Goal: Task Accomplishment & Management: Use online tool/utility

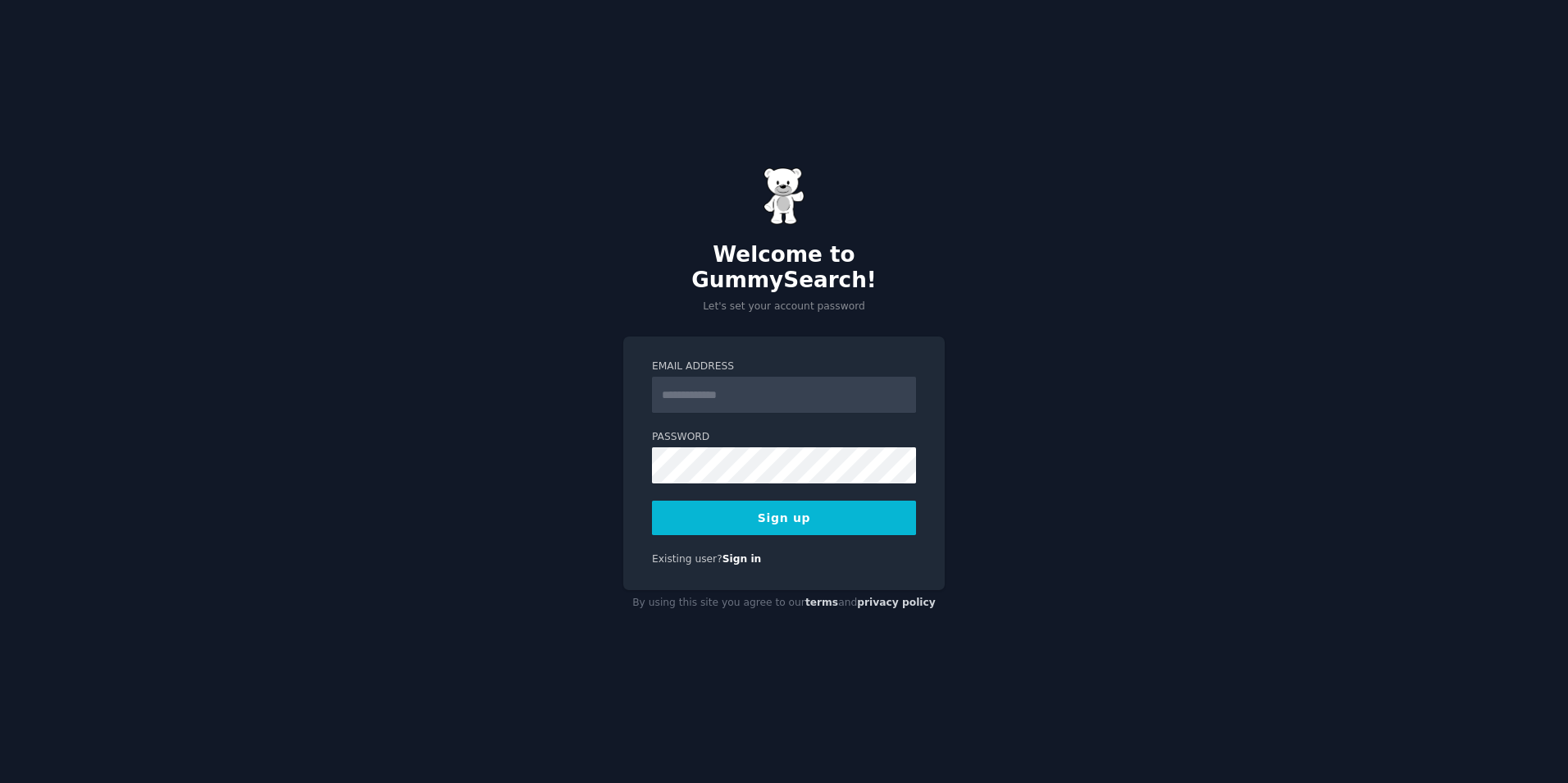
click at [742, 389] on input "Email Address" at bounding box center [784, 395] width 264 height 36
click at [789, 359] on label "Email Address" at bounding box center [784, 366] width 264 height 15
click at [789, 377] on input "Email Address" at bounding box center [784, 395] width 264 height 36
click at [788, 387] on input "Email Address" at bounding box center [784, 395] width 264 height 36
type input "**********"
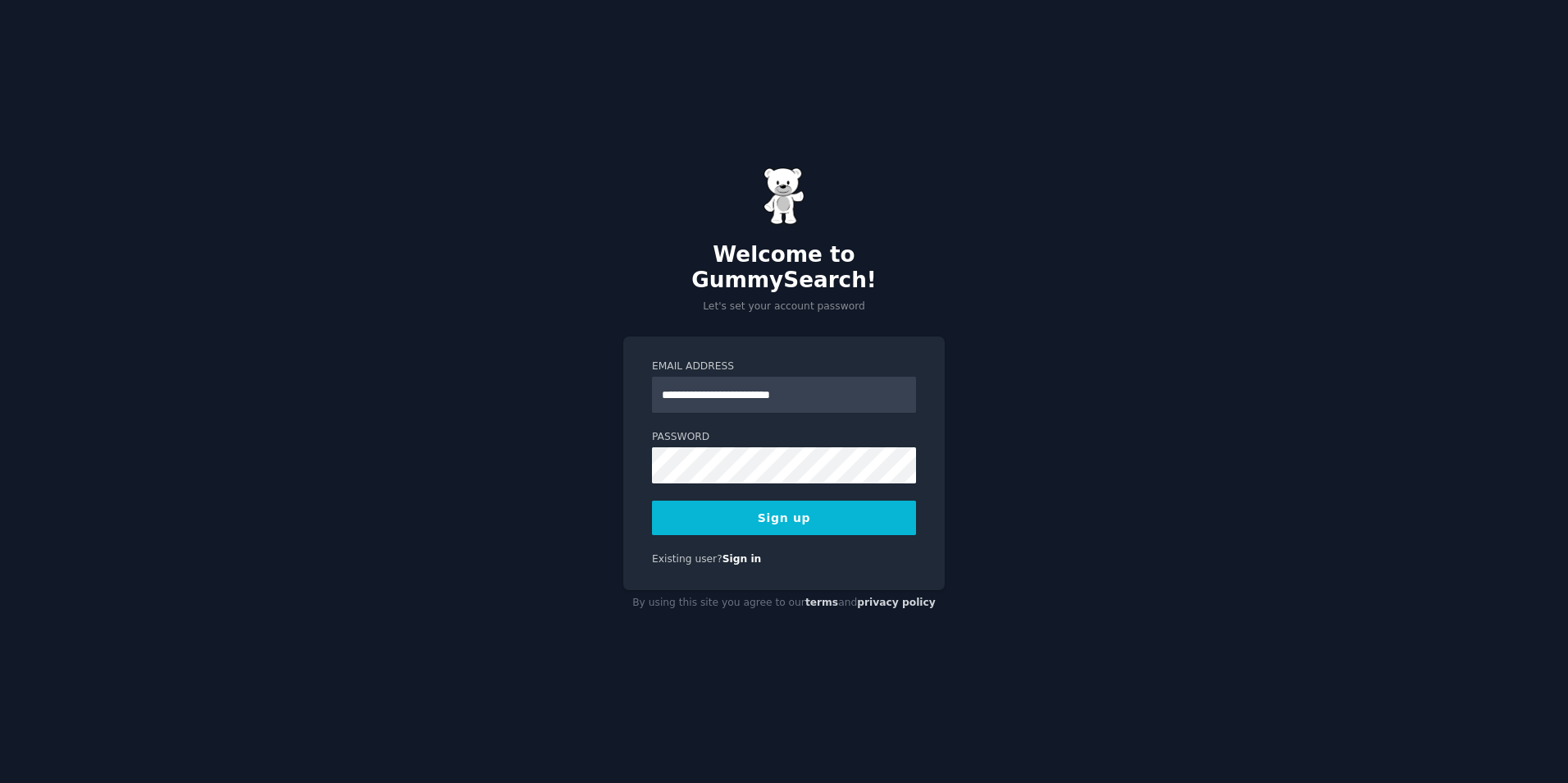
click at [851, 507] on button "Sign up" at bounding box center [784, 517] width 264 height 35
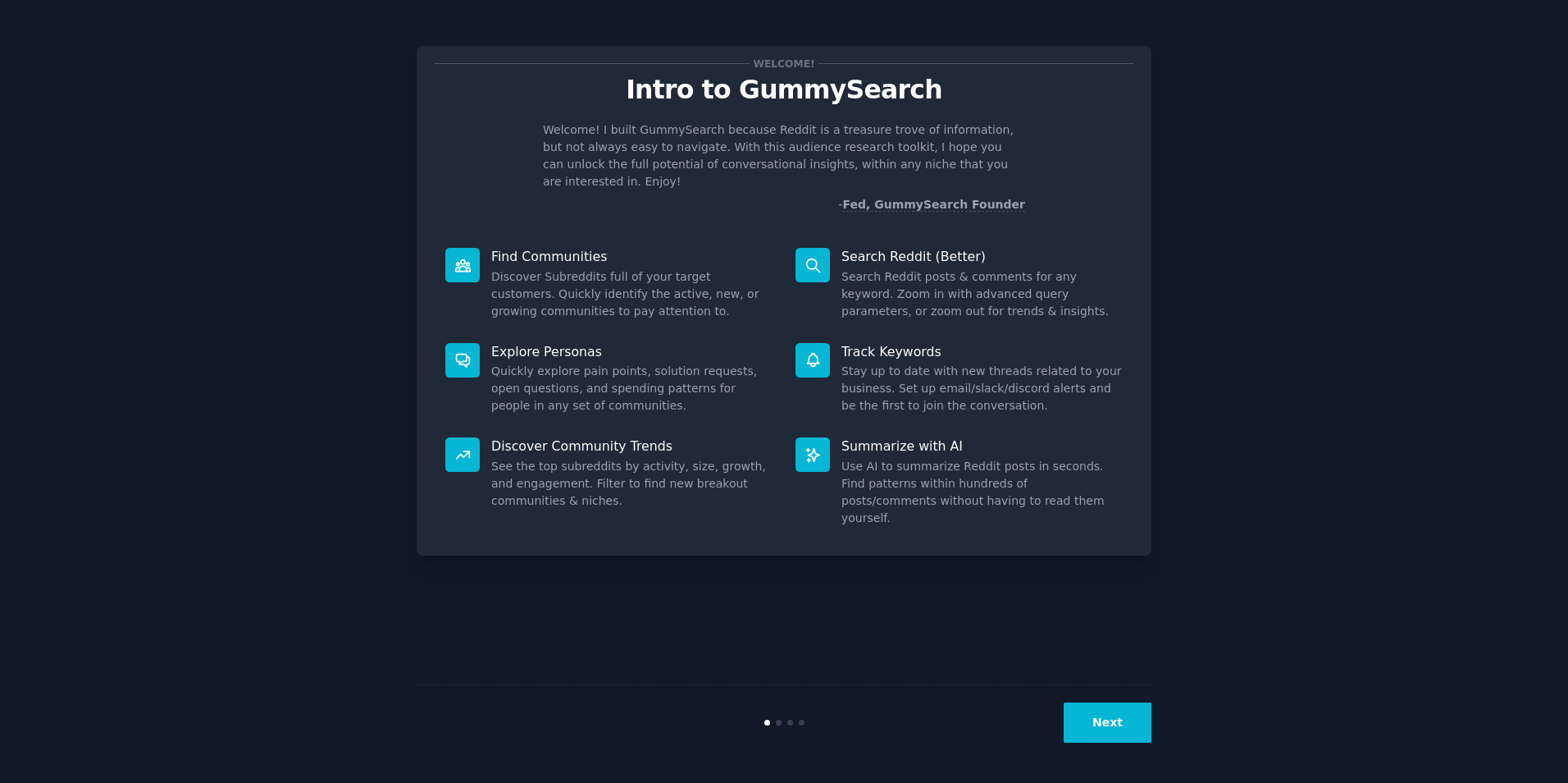
click at [896, 112] on div "Welcome! Intro to GummySearch Welcome! I built GummySearch because Reddit is a …" at bounding box center [784, 138] width 700 height 150
click at [570, 249] on div "Find Communities Discover Subreddits full of your target customers. Quickly ide…" at bounding box center [609, 284] width 350 height 95
drag, startPoint x: 570, startPoint y: 249, endPoint x: 618, endPoint y: 300, distance: 70.0
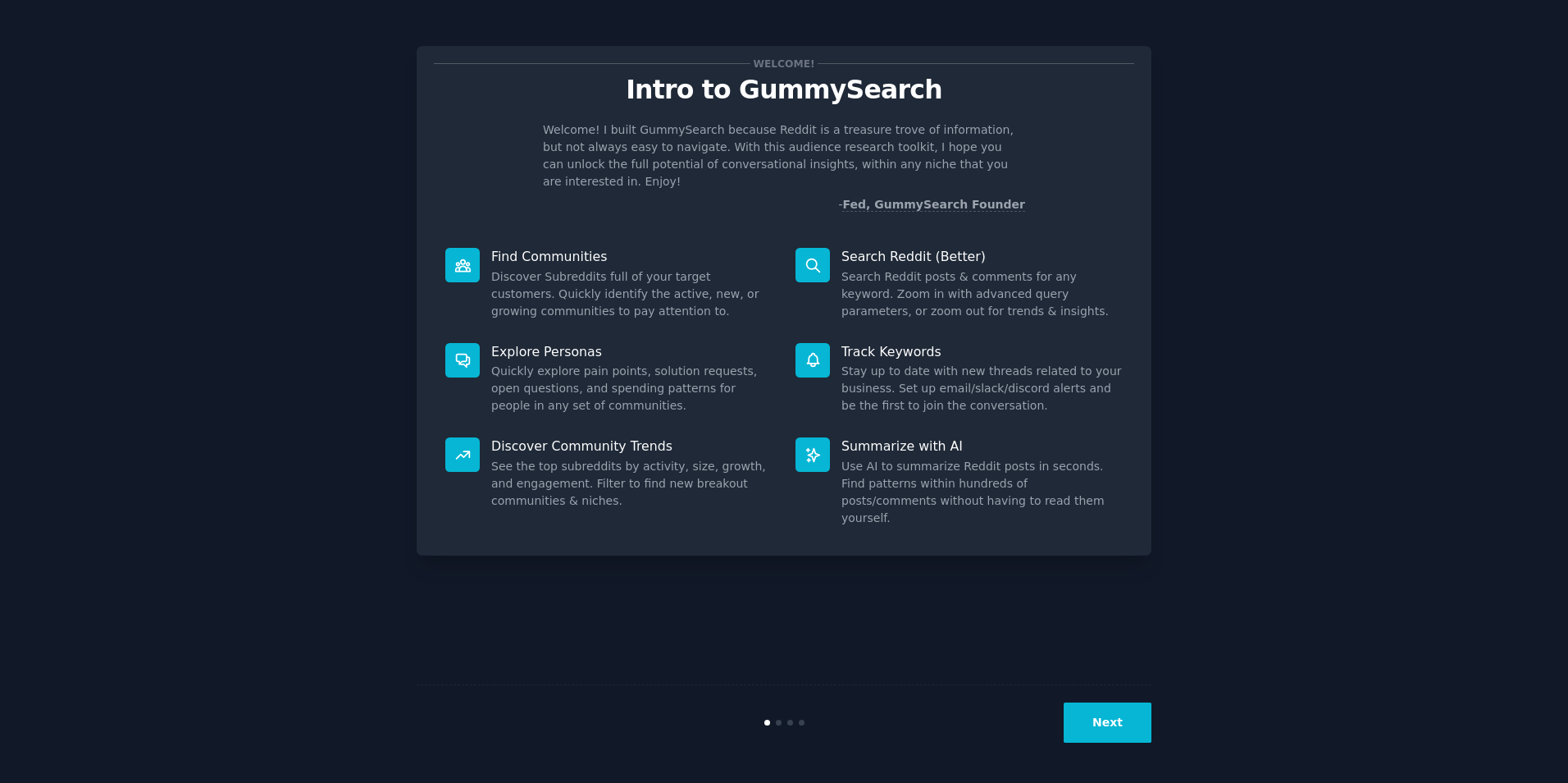
click at [618, 300] on dd "Discover Subreddits full of your target customers. Quickly identify the active,…" at bounding box center [632, 294] width 282 height 52
click at [1129, 715] on button "Next" at bounding box center [1107, 722] width 88 height 40
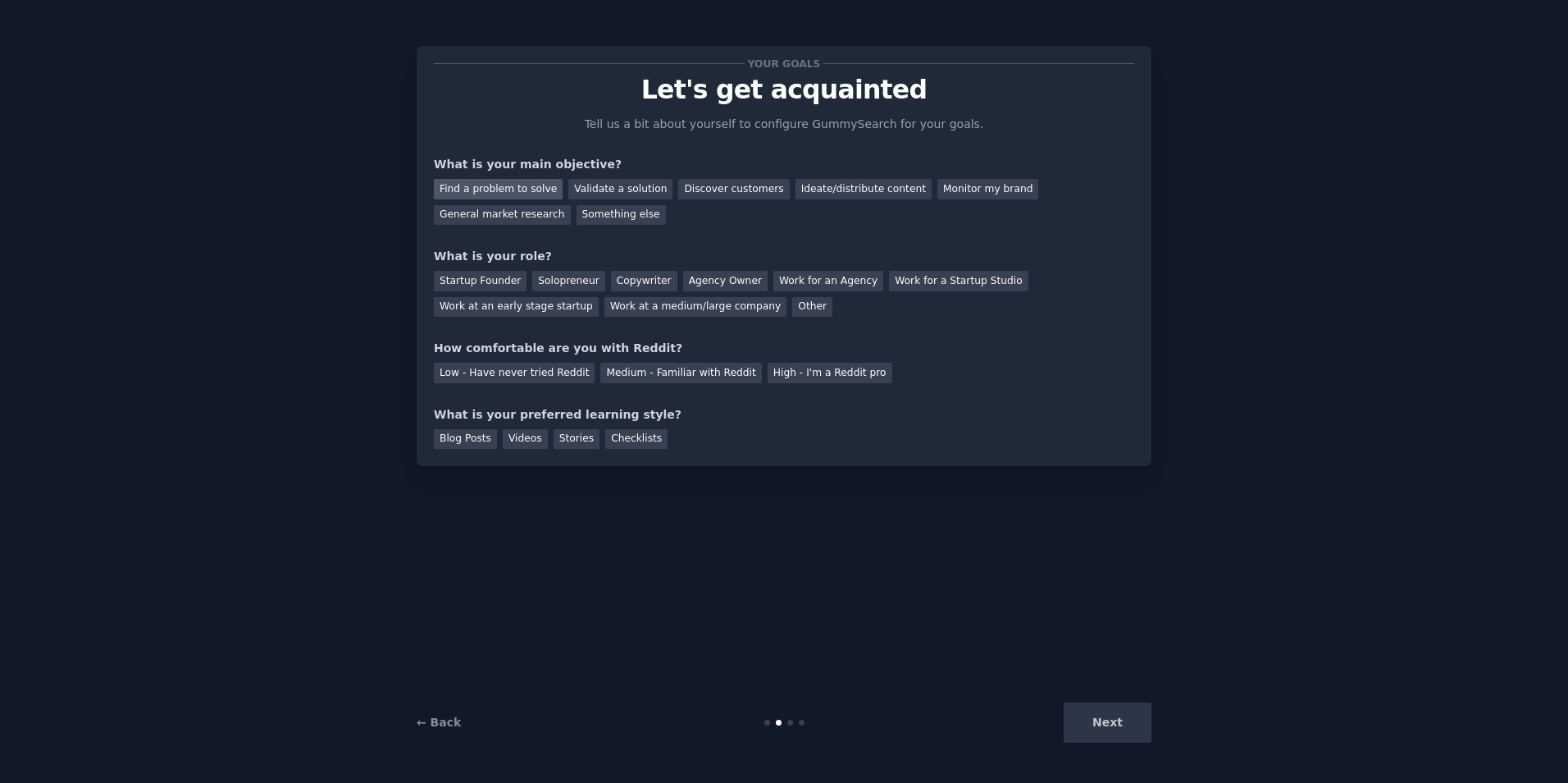
click at [519, 194] on div "Find a problem to solve" at bounding box center [497, 188] width 129 height 20
click at [561, 282] on div "Solopreneur" at bounding box center [568, 281] width 72 height 20
click at [673, 371] on div "Medium - Familiar with Reddit" at bounding box center [681, 372] width 161 height 20
click at [505, 435] on div "Videos" at bounding box center [525, 439] width 45 height 20
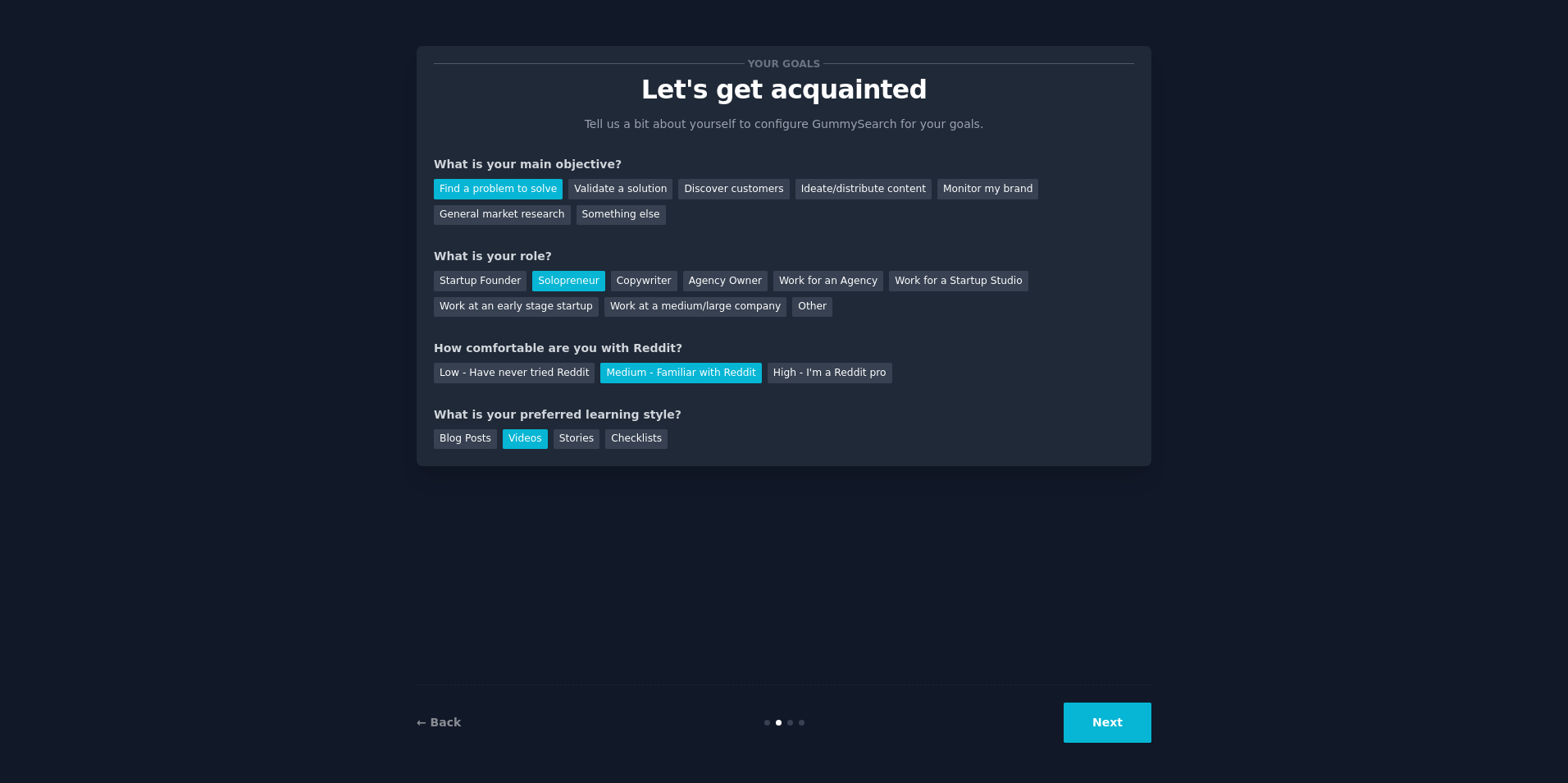
click at [1103, 715] on button "Next" at bounding box center [1107, 722] width 88 height 40
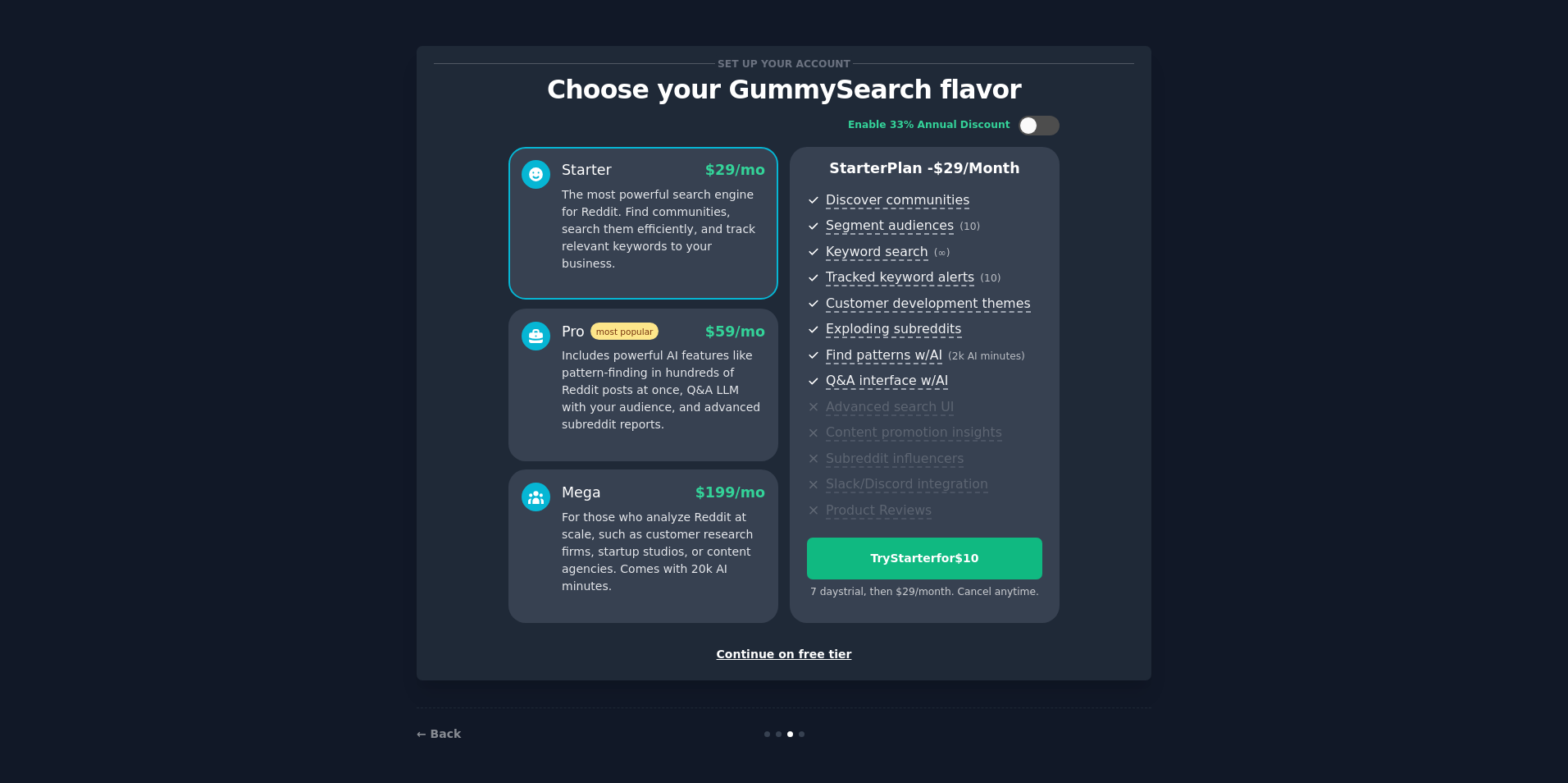
click at [800, 656] on div "Continue on free tier" at bounding box center [784, 653] width 700 height 17
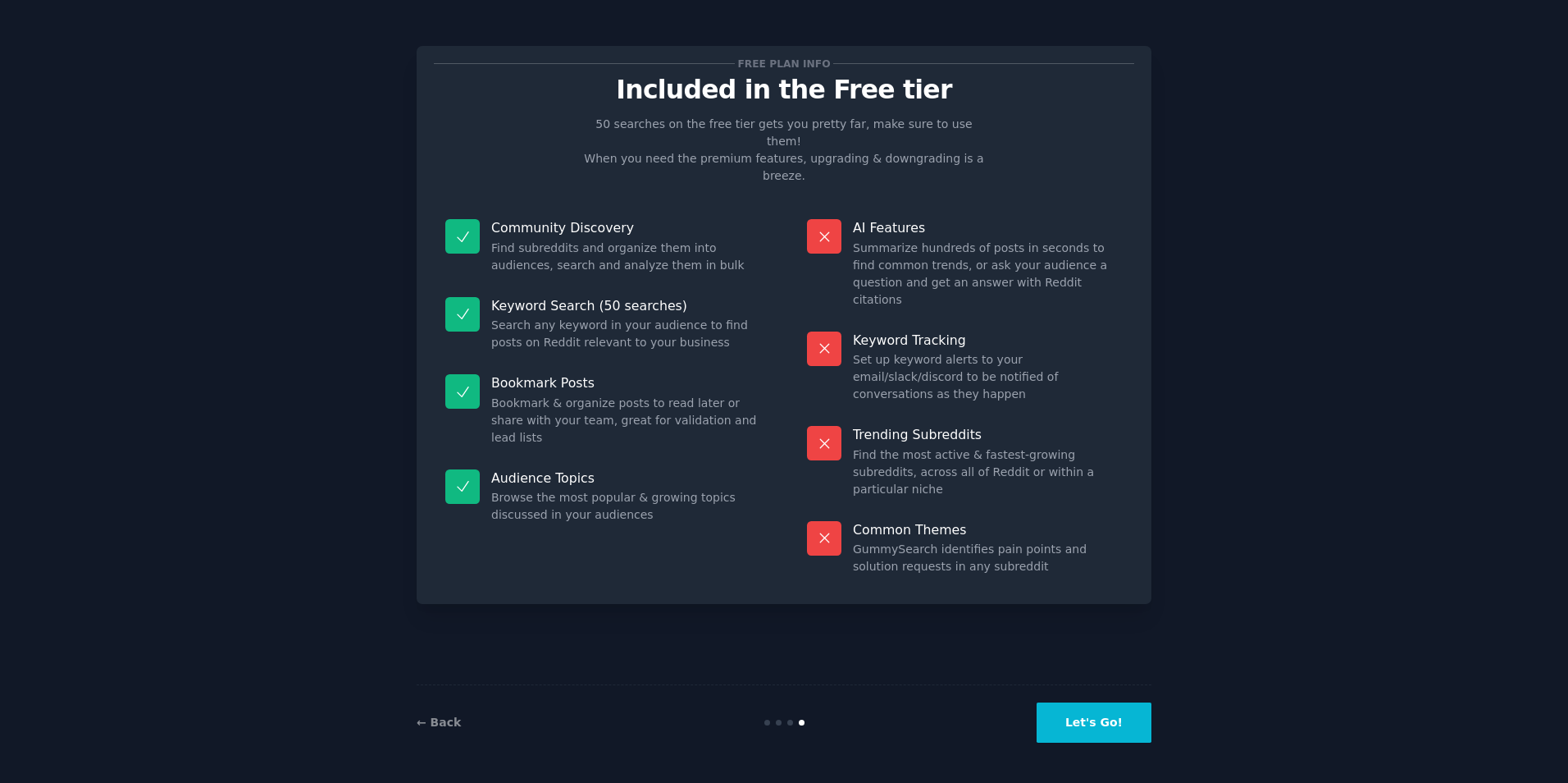
click at [1109, 702] on button "Let's Go!" at bounding box center [1094, 722] width 115 height 40
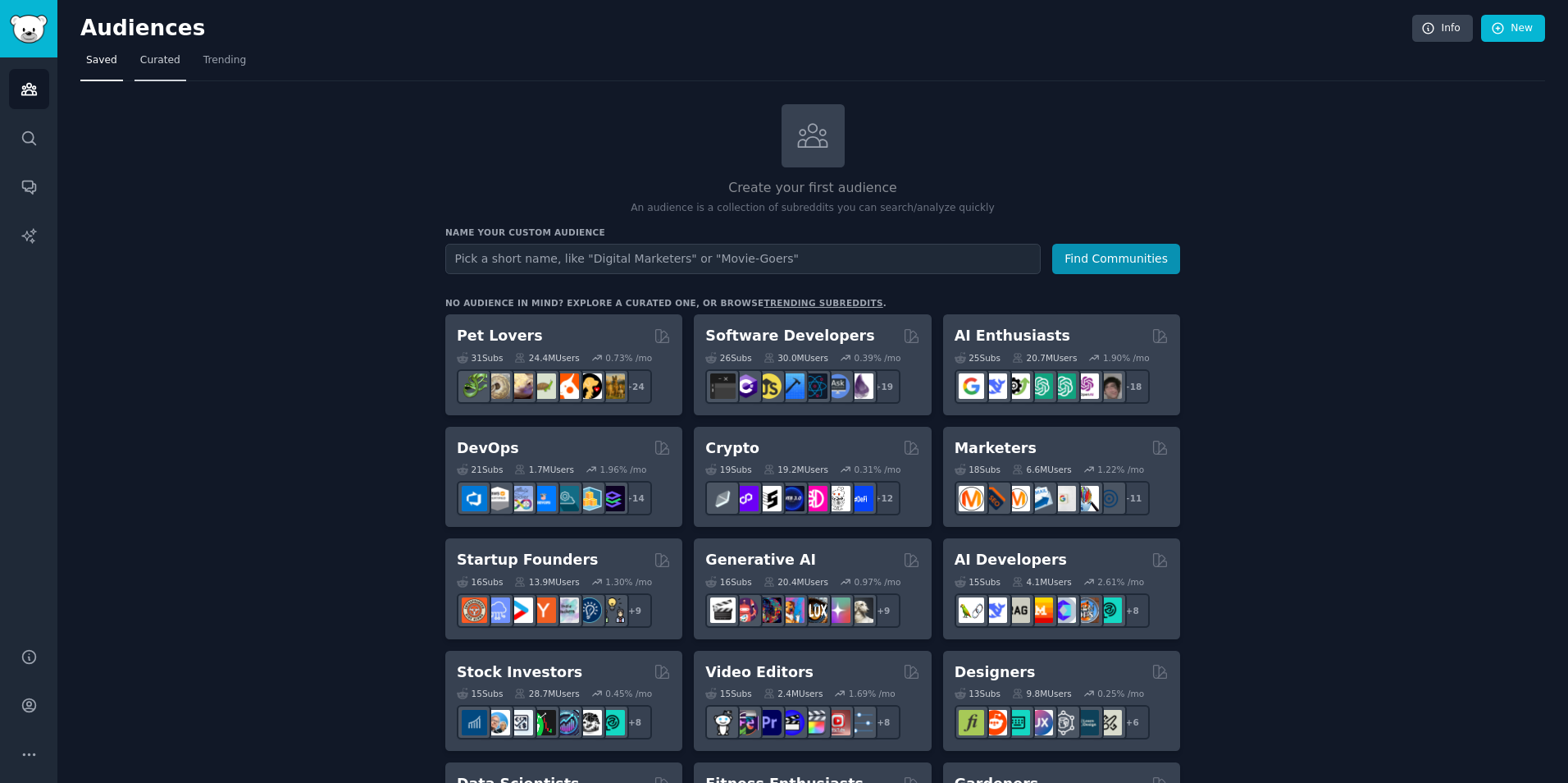
click at [165, 66] on span "Curated" at bounding box center [160, 60] width 40 height 15
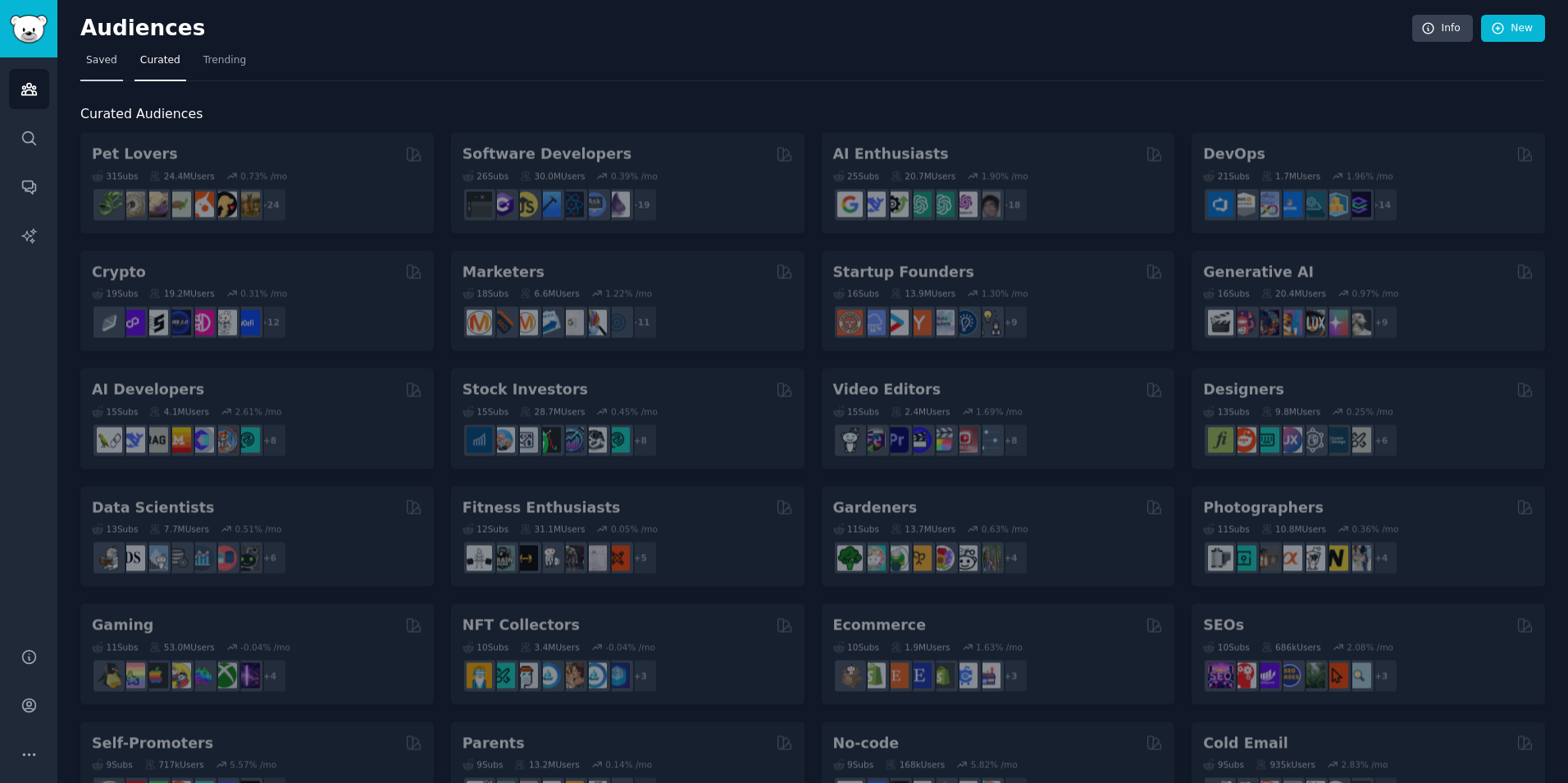
click at [111, 59] on span "Saved" at bounding box center [101, 60] width 31 height 15
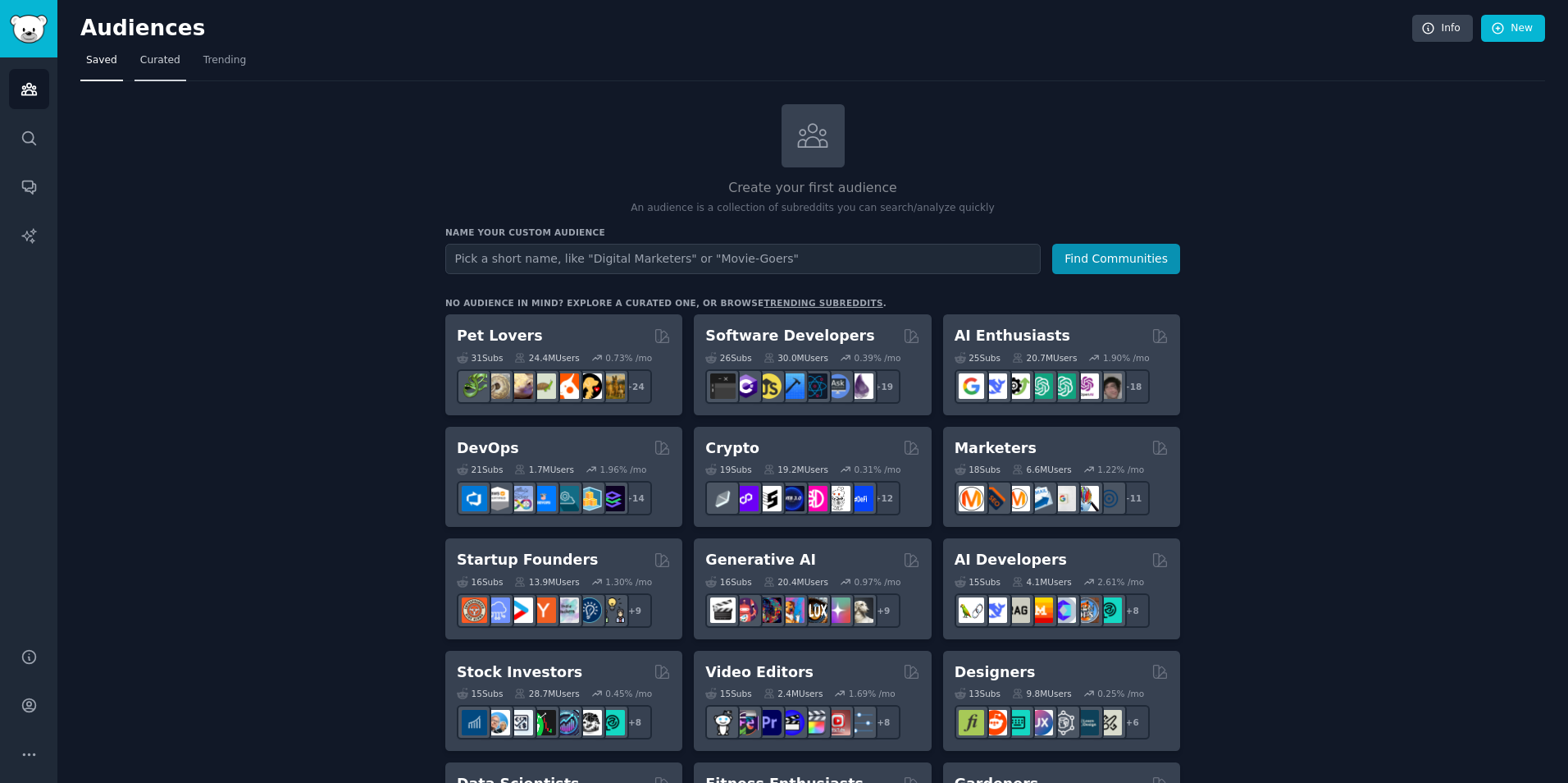
click at [154, 62] on span "Curated" at bounding box center [160, 60] width 40 height 15
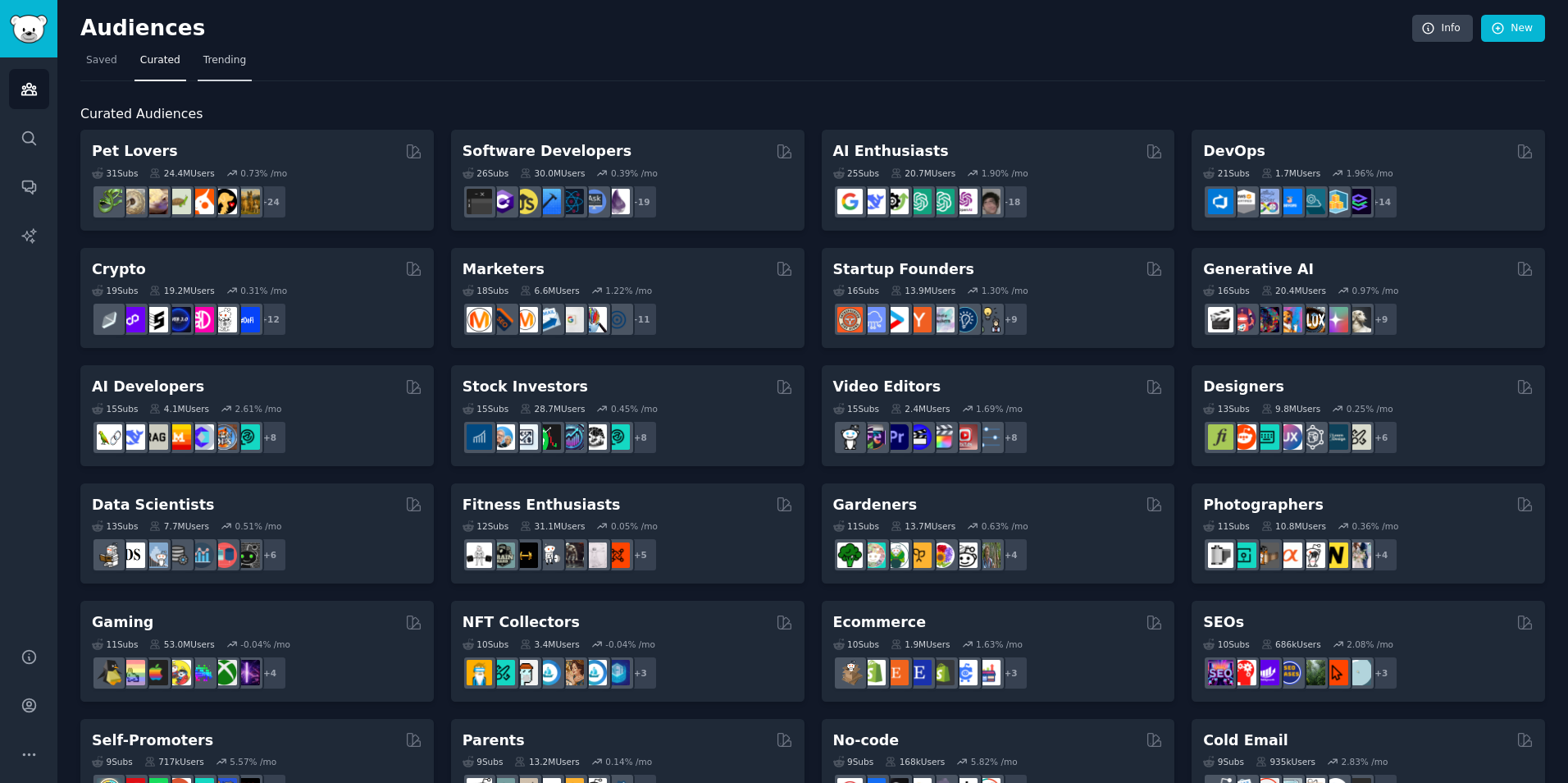
click at [228, 63] on span "Trending" at bounding box center [225, 60] width 43 height 15
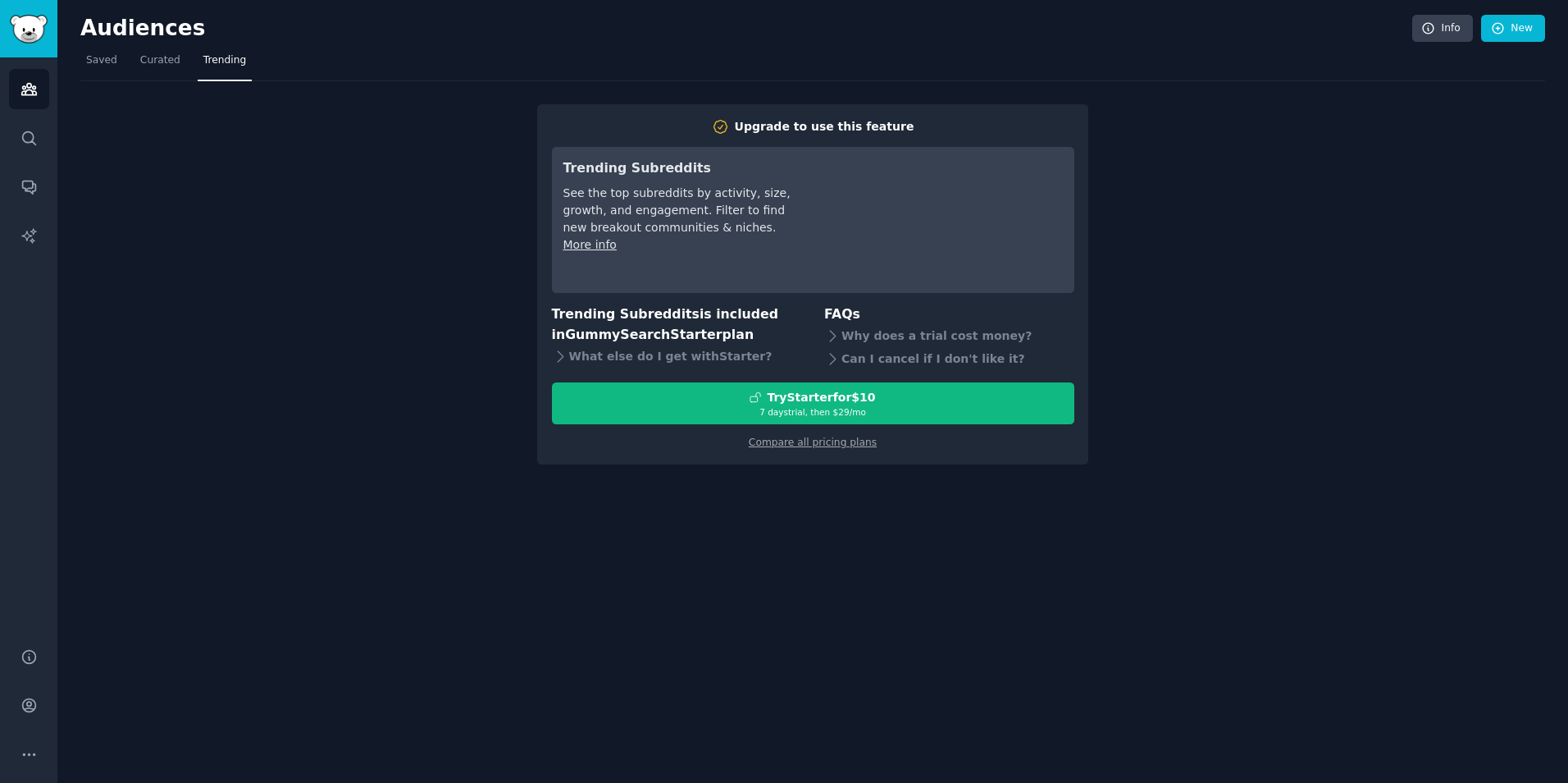
click at [120, 70] on nav "Saved Curated Trending" at bounding box center [812, 65] width 1465 height 34
click at [99, 66] on span "Saved" at bounding box center [101, 60] width 31 height 15
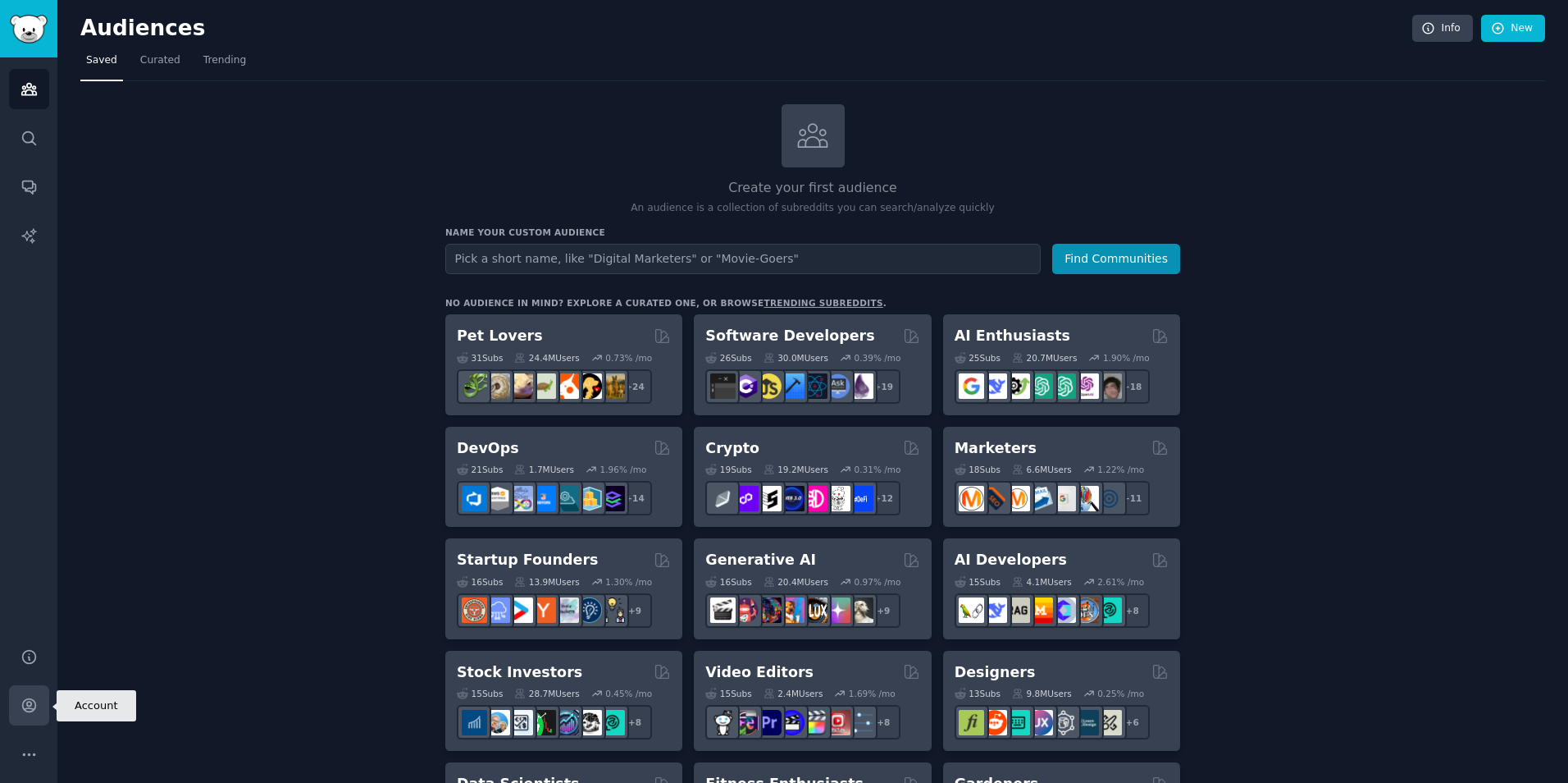
click at [25, 704] on icon "Sidebar" at bounding box center [28, 705] width 17 height 17
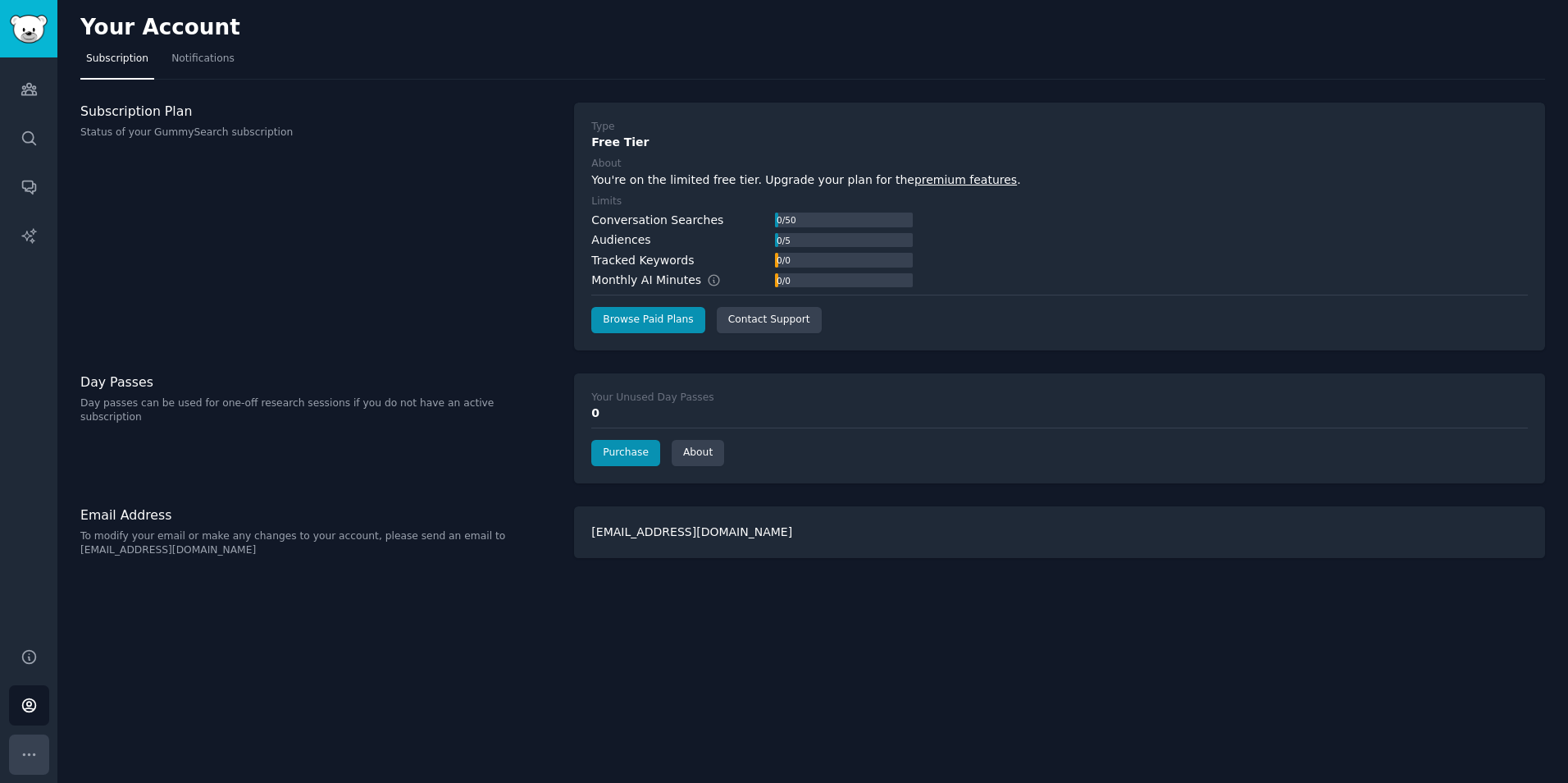
click at [27, 758] on icon "Sidebar" at bounding box center [28, 754] width 17 height 17
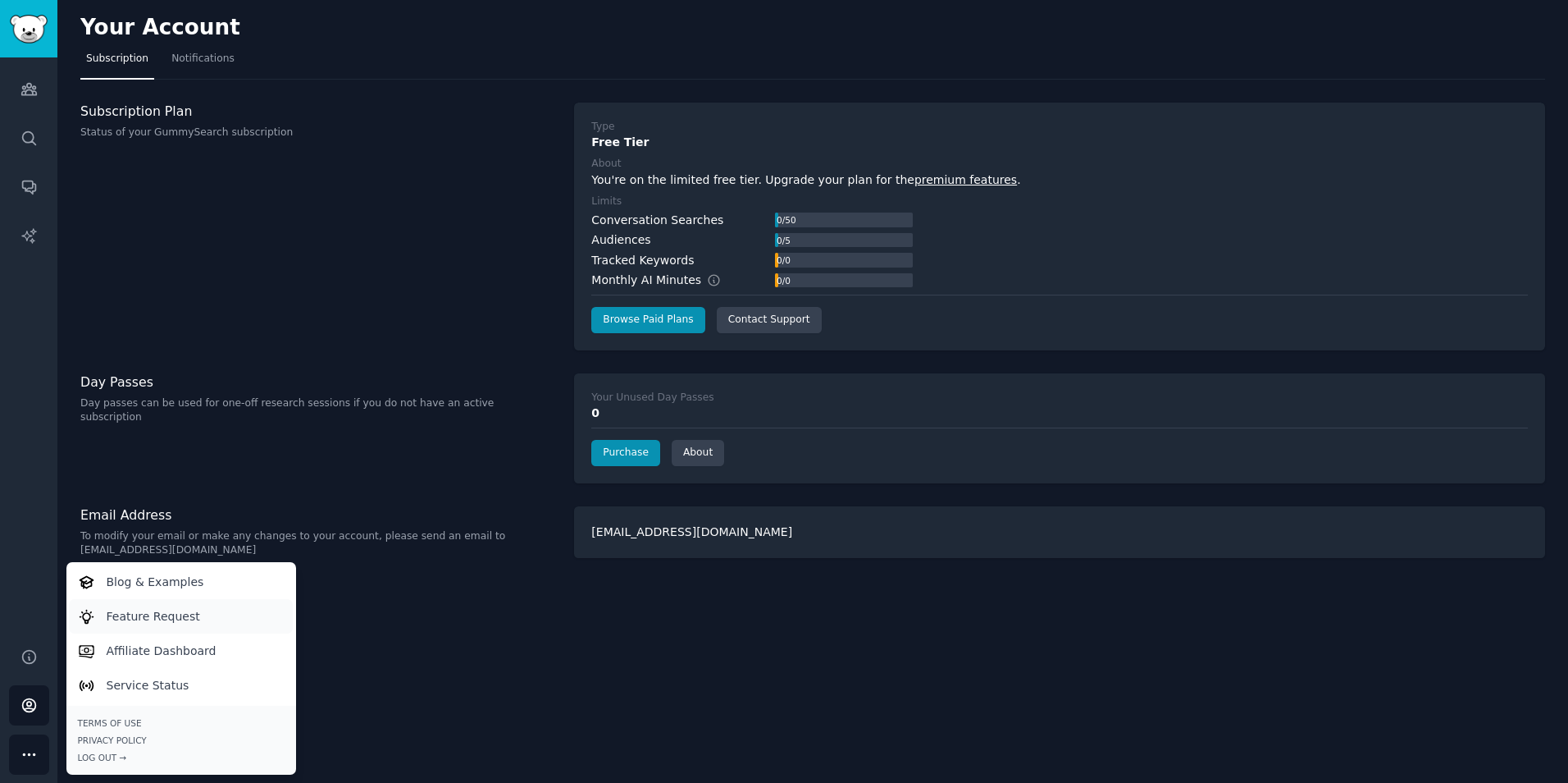
click at [205, 615] on link "Feature Request" at bounding box center [181, 616] width 224 height 35
click at [1112, 143] on div "Free Tier" at bounding box center [1059, 141] width 936 height 17
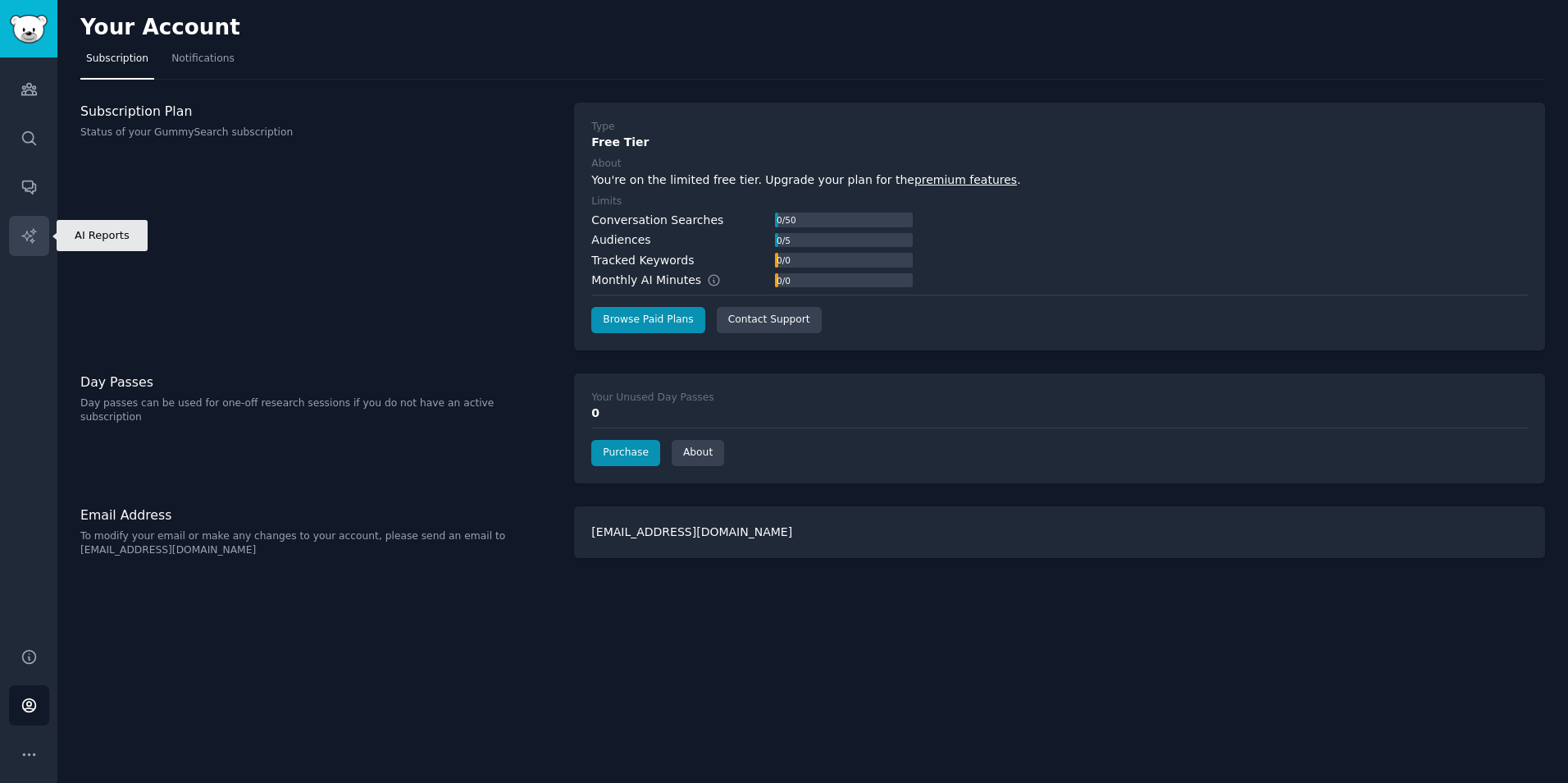
click at [17, 233] on link "AI Reports" at bounding box center [28, 236] width 40 height 40
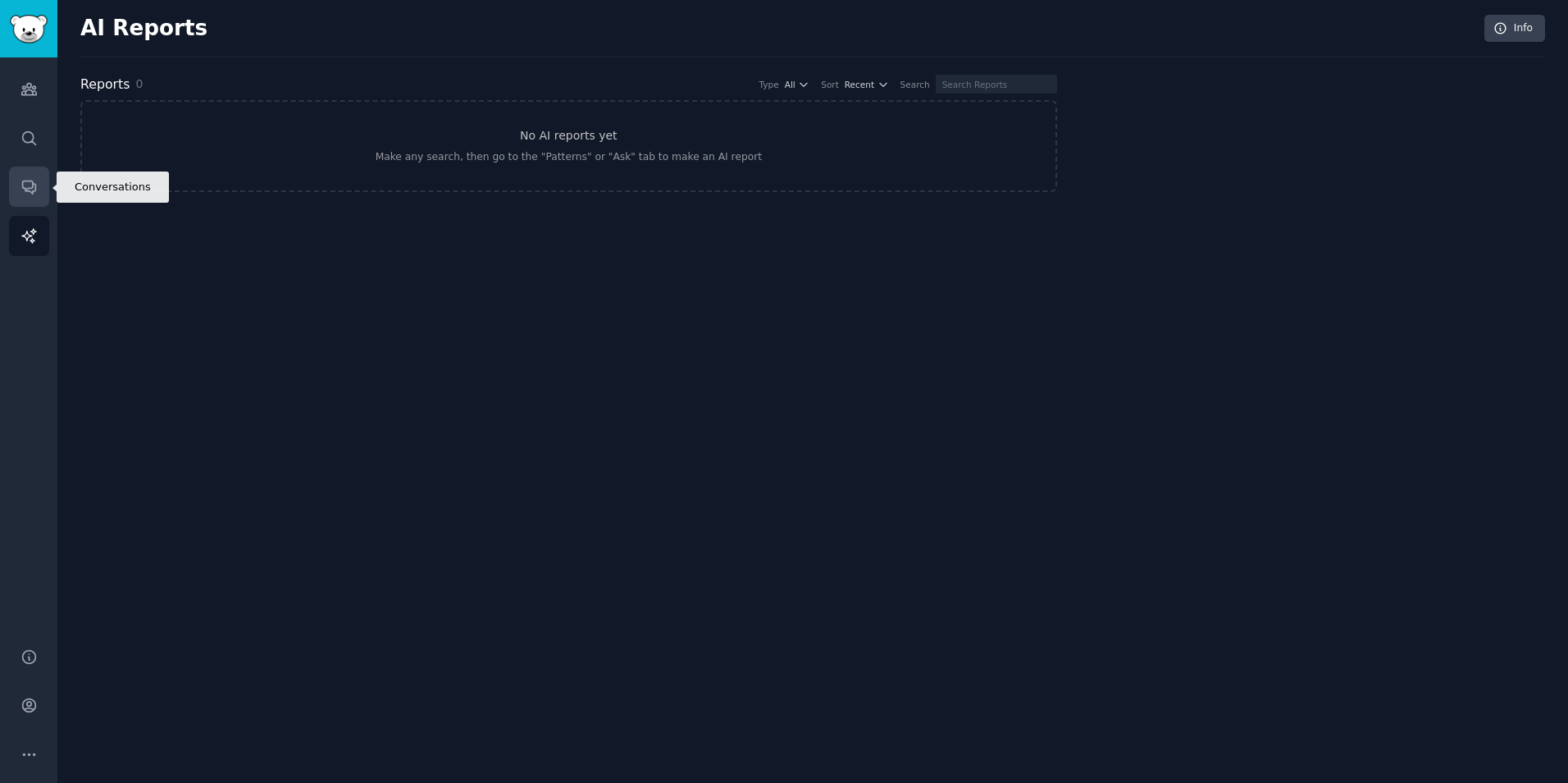
click at [23, 170] on link "Conversations" at bounding box center [28, 186] width 40 height 40
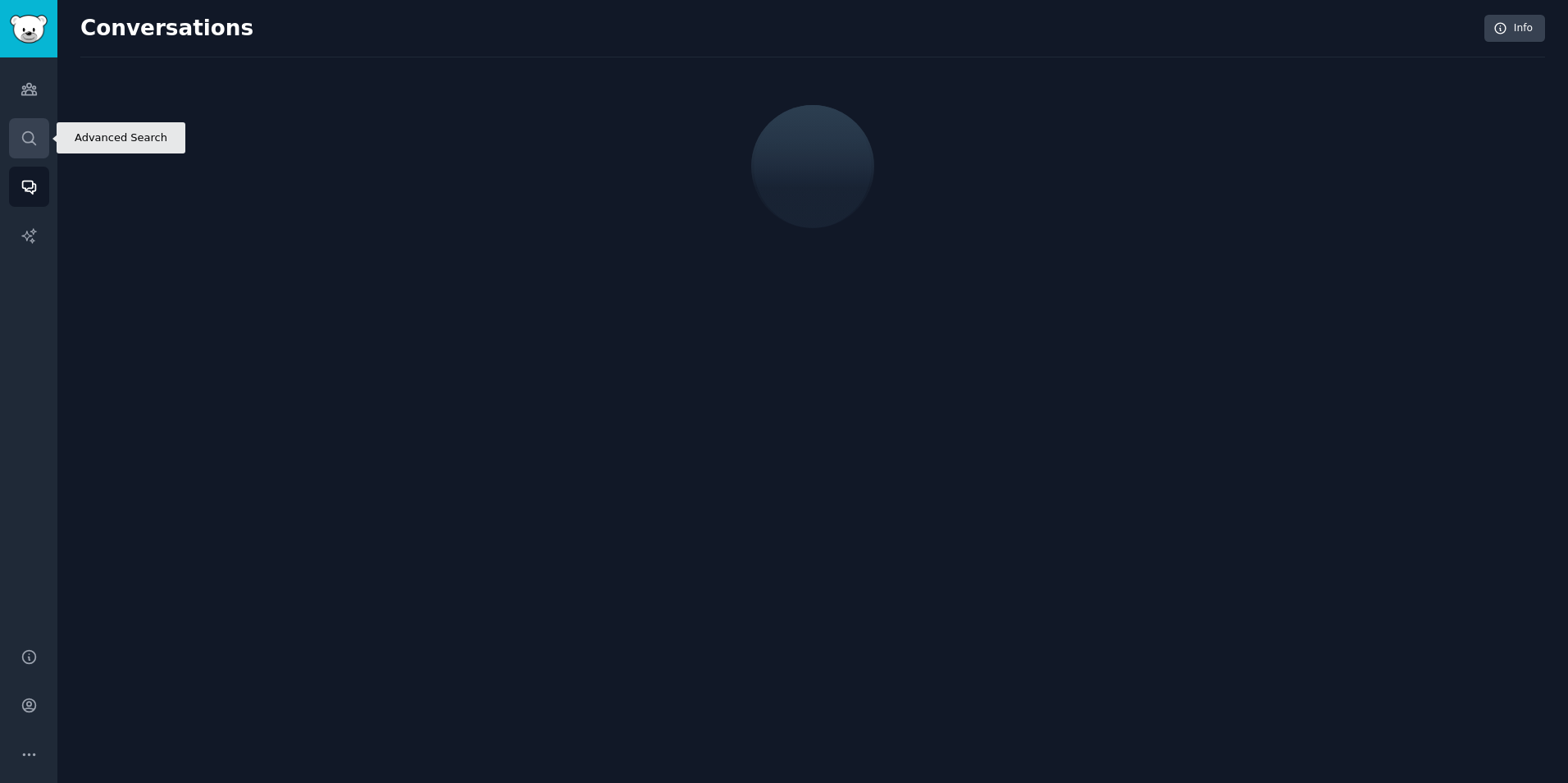
click at [17, 126] on link "Search" at bounding box center [28, 138] width 40 height 40
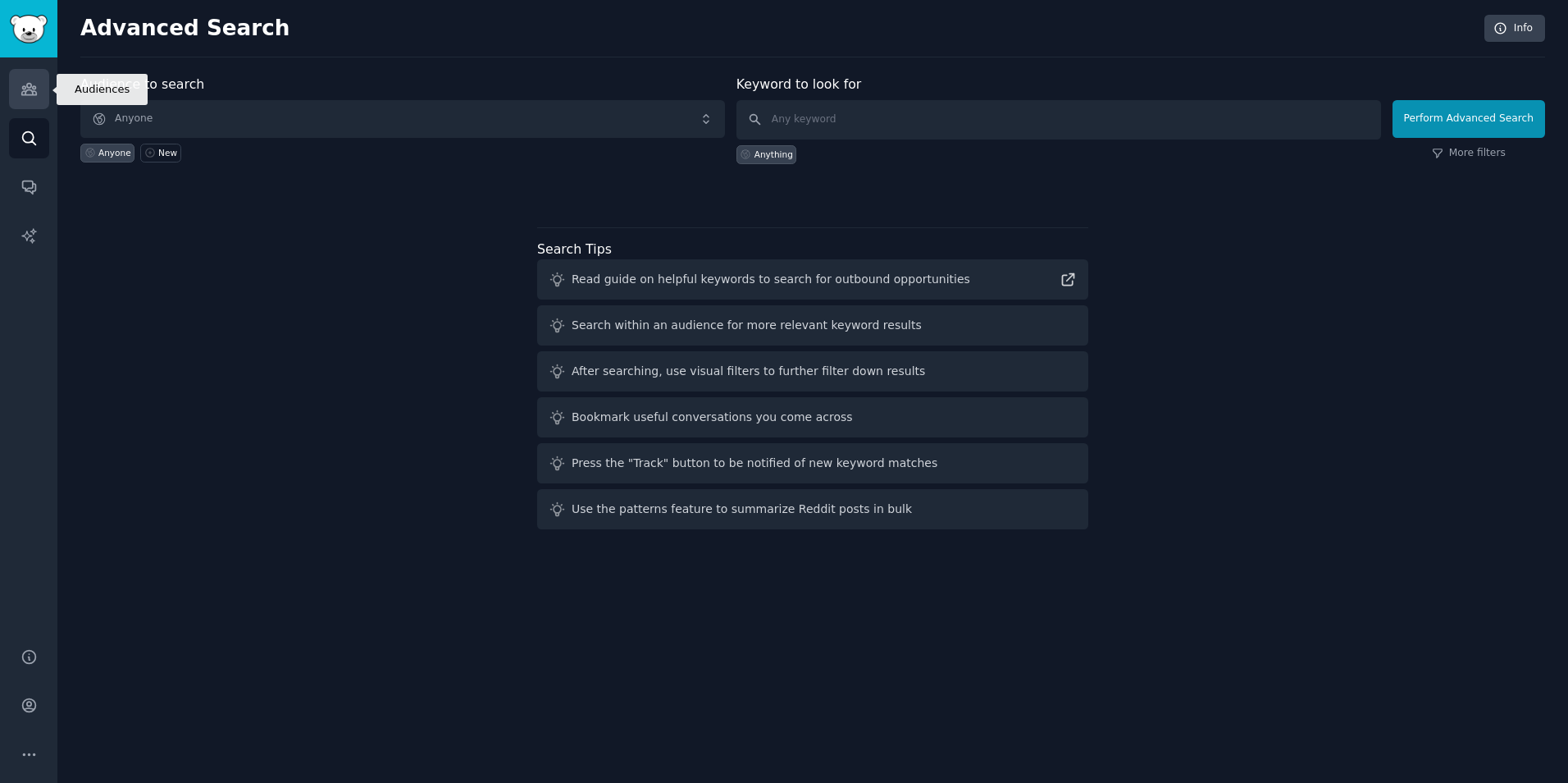
click at [19, 92] on link "Audiences" at bounding box center [28, 89] width 40 height 40
